Goal: Navigation & Orientation: Find specific page/section

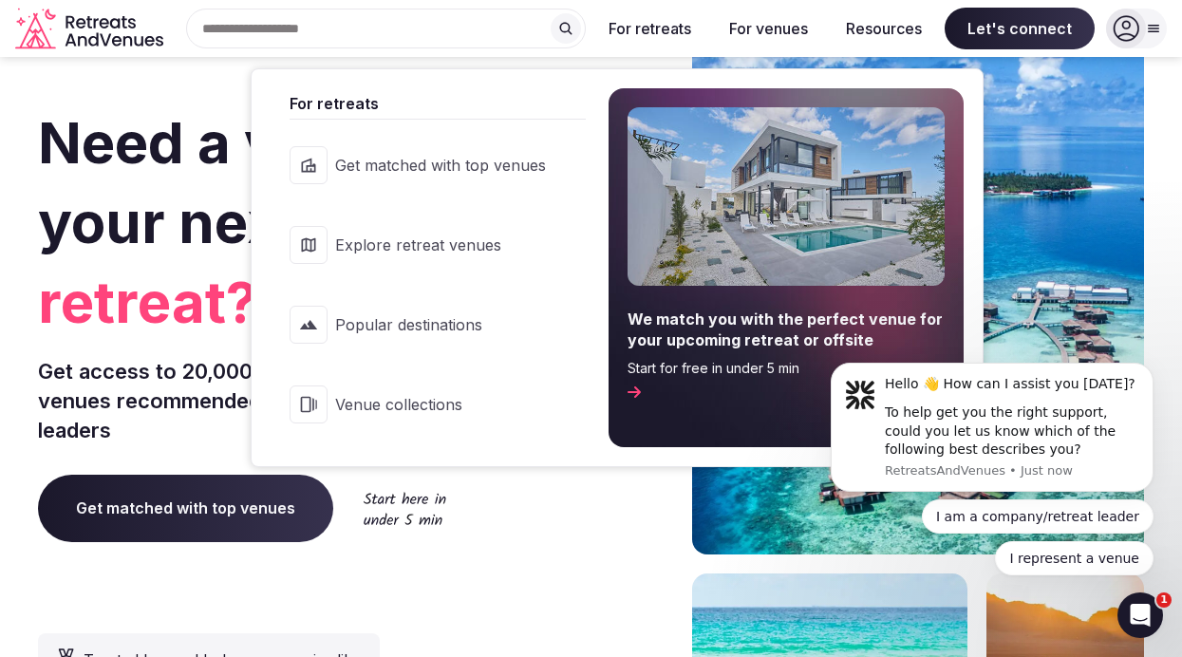
click at [459, 263] on link "Explore retreat venues" at bounding box center [428, 245] width 315 height 76
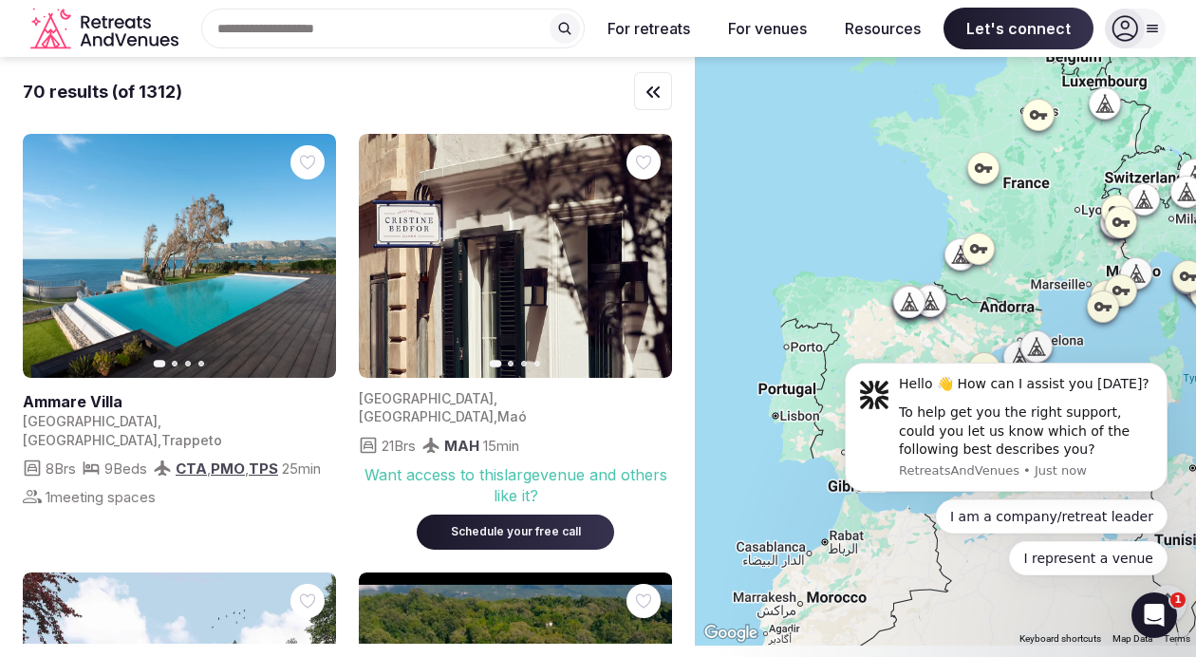
drag, startPoint x: 739, startPoint y: 200, endPoint x: 943, endPoint y: 229, distance: 206.0
click at [943, 229] on div at bounding box center [945, 351] width 501 height 588
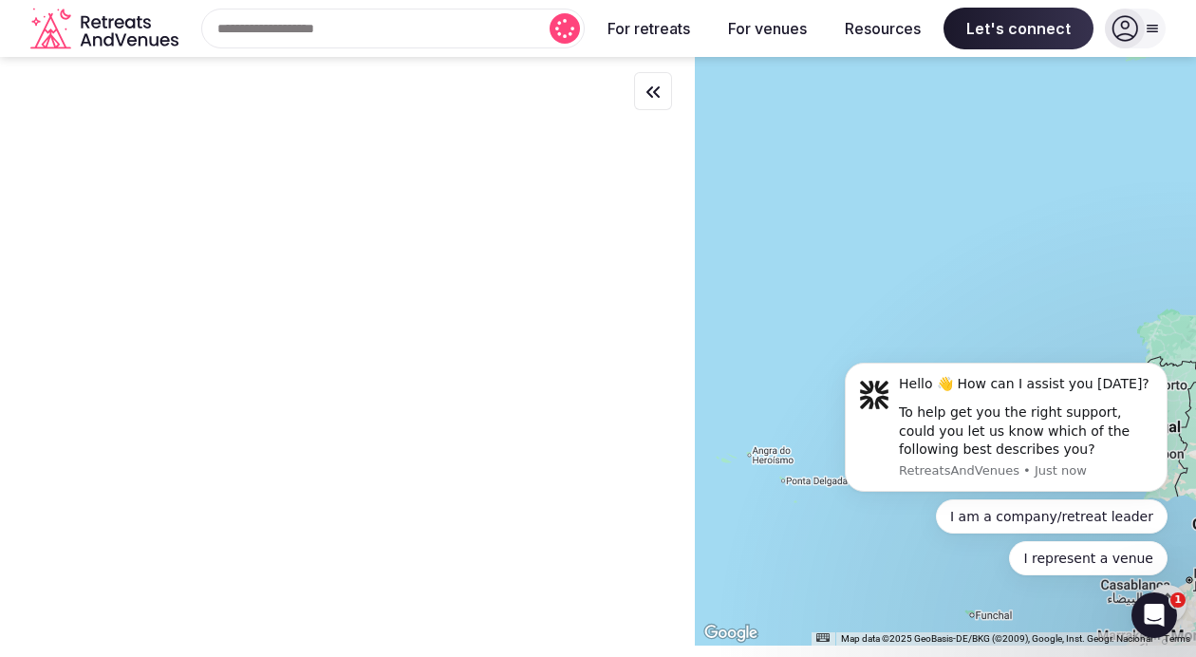
drag, startPoint x: 827, startPoint y: 221, endPoint x: 1195, endPoint y: 258, distance: 370.1
click at [1181, 259] on div at bounding box center [945, 351] width 501 height 588
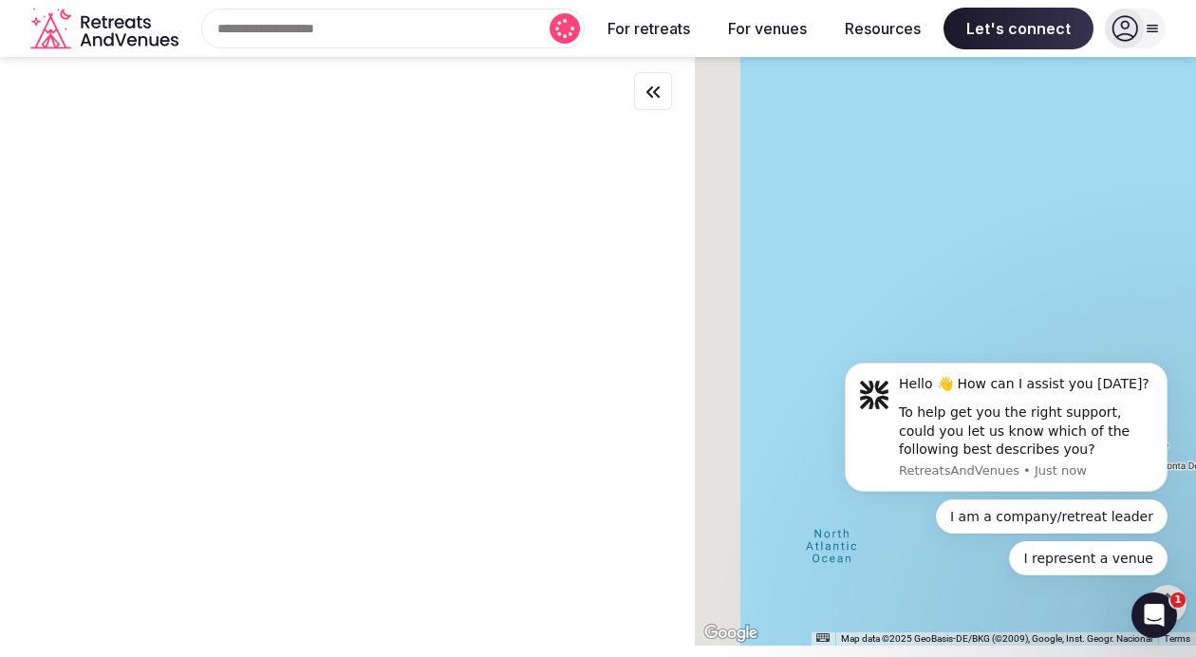
drag, startPoint x: 851, startPoint y: 266, endPoint x: 1190, endPoint y: 246, distance: 339.4
click at [1181, 246] on div at bounding box center [945, 351] width 501 height 588
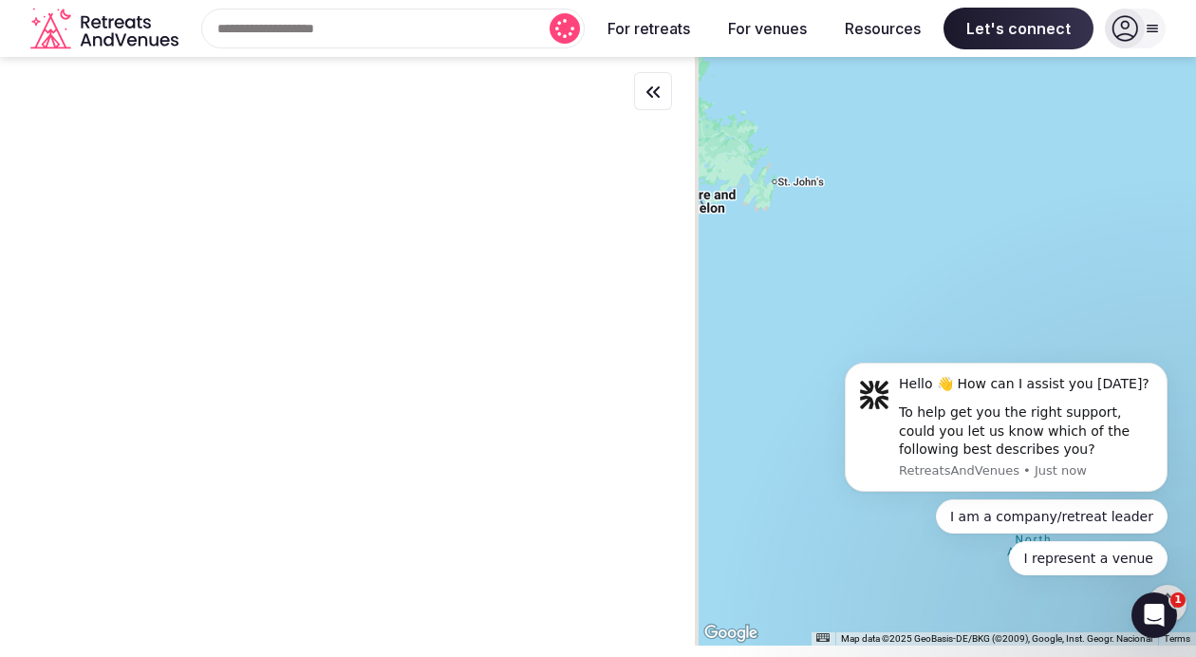
drag, startPoint x: 957, startPoint y: 263, endPoint x: 1195, endPoint y: 268, distance: 238.3
click at [1181, 268] on div at bounding box center [945, 351] width 501 height 588
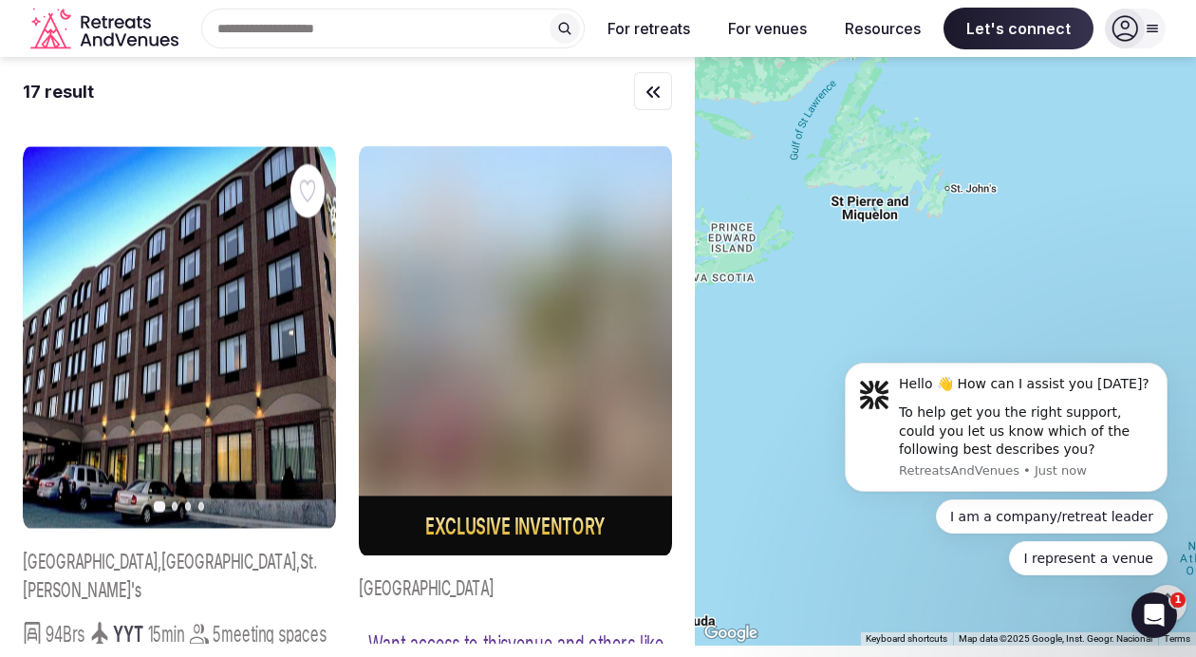
drag, startPoint x: 1048, startPoint y: 271, endPoint x: 1195, endPoint y: 302, distance: 150.2
click at [1181, 302] on div at bounding box center [945, 351] width 501 height 588
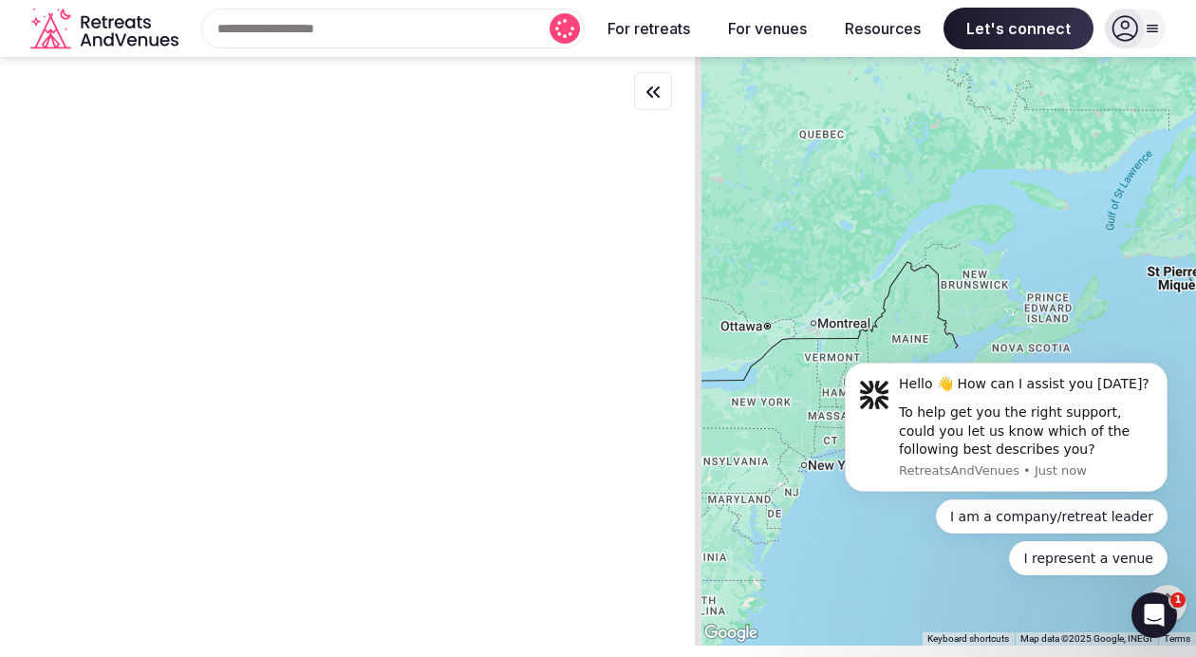
click at [1066, 325] on div at bounding box center [945, 351] width 501 height 588
